Goal: Information Seeking & Learning: Learn about a topic

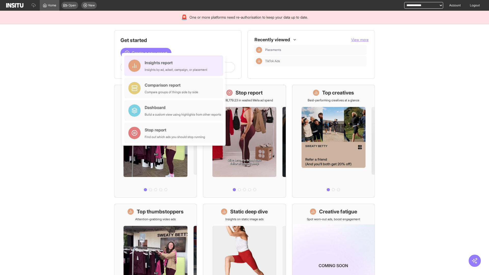
click at [175, 66] on div "Insights report Insights by ad, adset, campaign, or placement" at bounding box center [176, 66] width 63 height 12
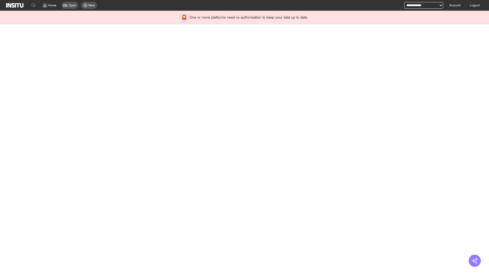
select select "**"
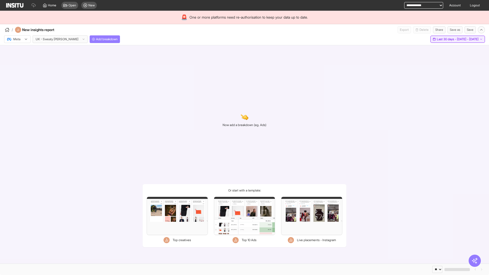
click at [448, 39] on span "Last 30 days - [DATE] - [DATE]" at bounding box center [458, 39] width 42 height 4
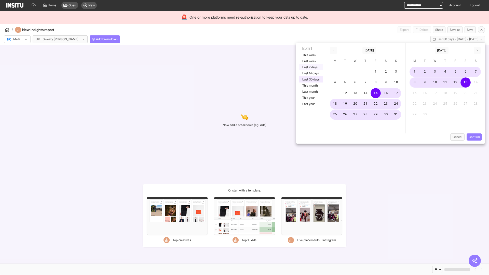
click at [311, 67] on button "Last 7 days" at bounding box center [310, 67] width 23 height 6
